Goal: Task Accomplishment & Management: Manage account settings

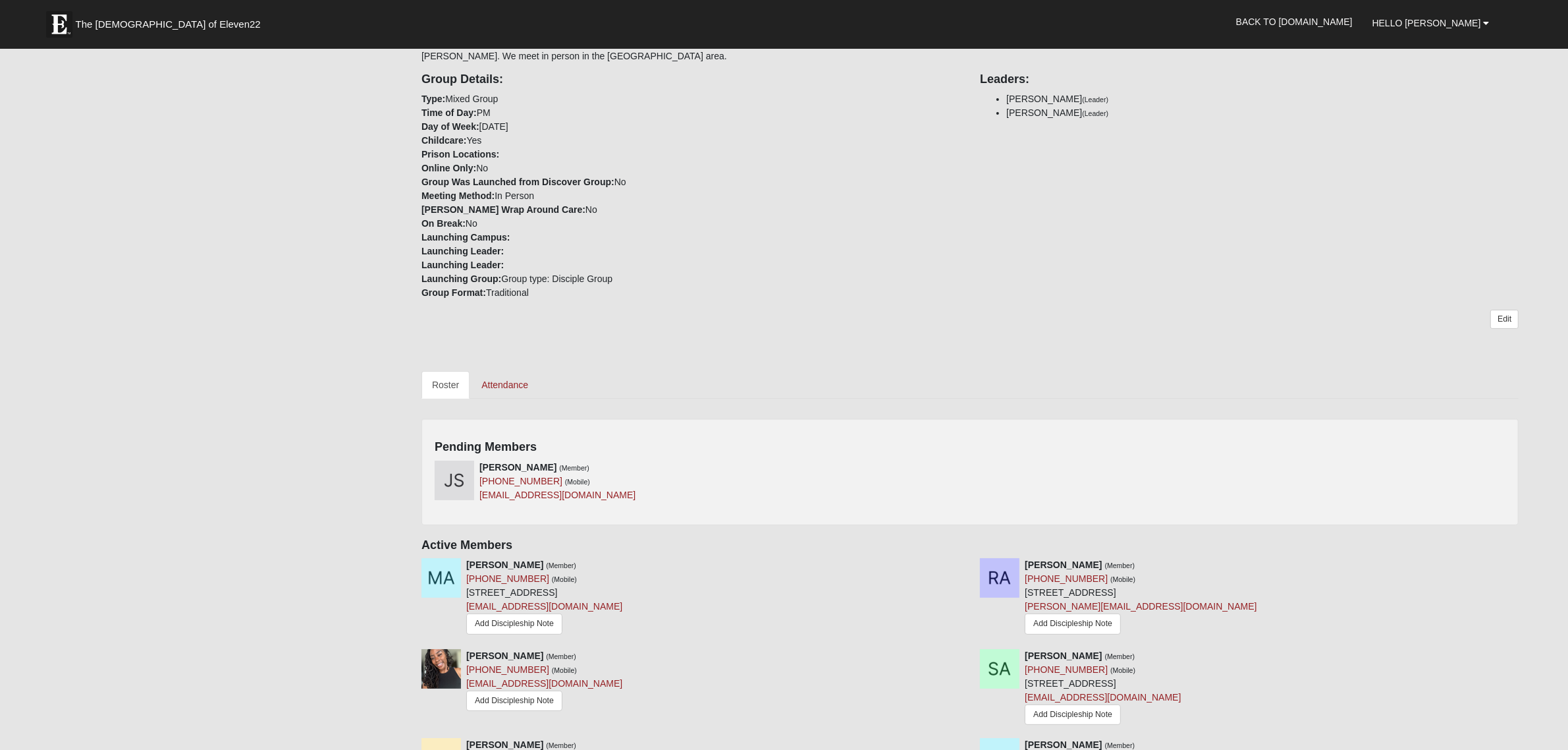
scroll to position [277, 0]
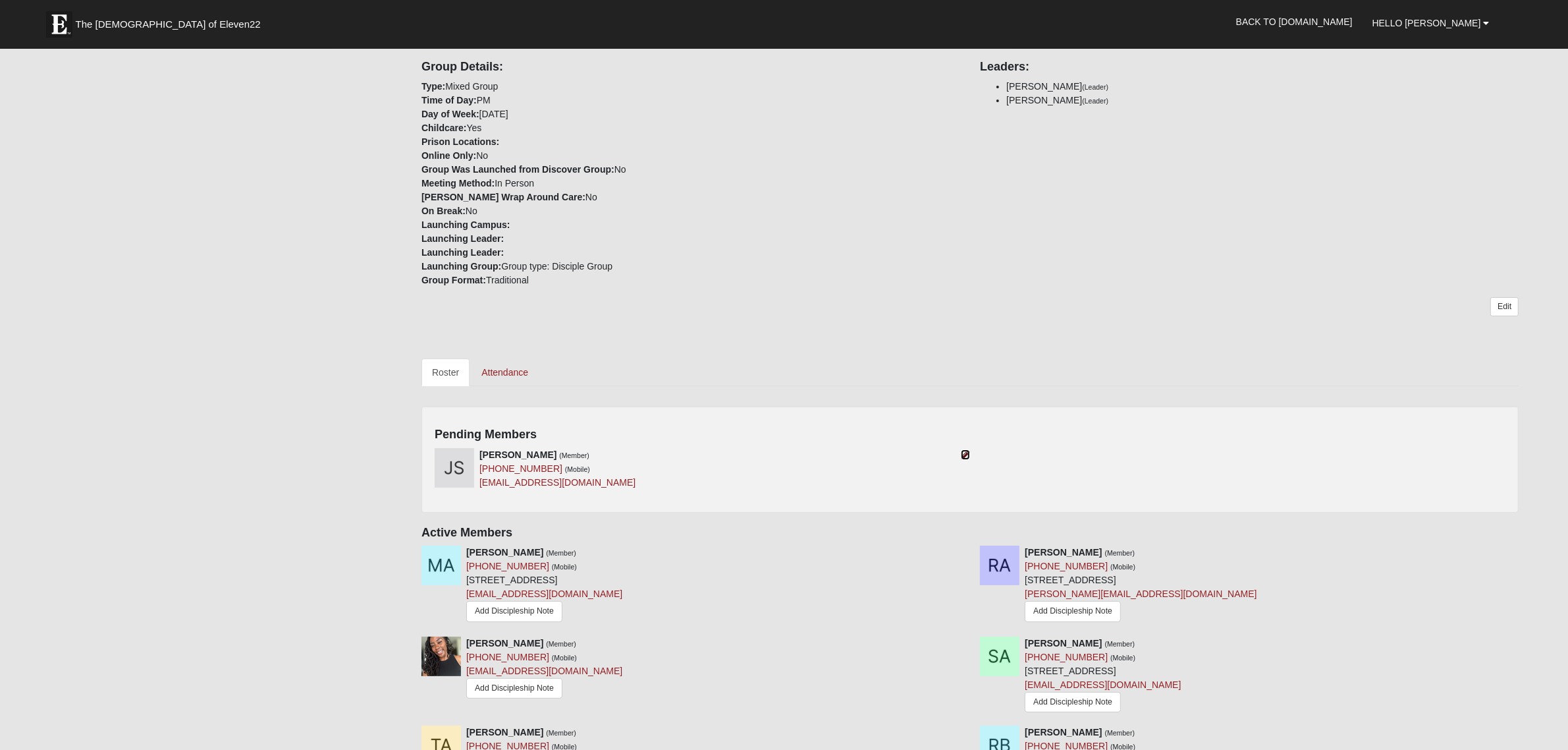
click at [962, 452] on icon at bounding box center [965, 454] width 9 height 9
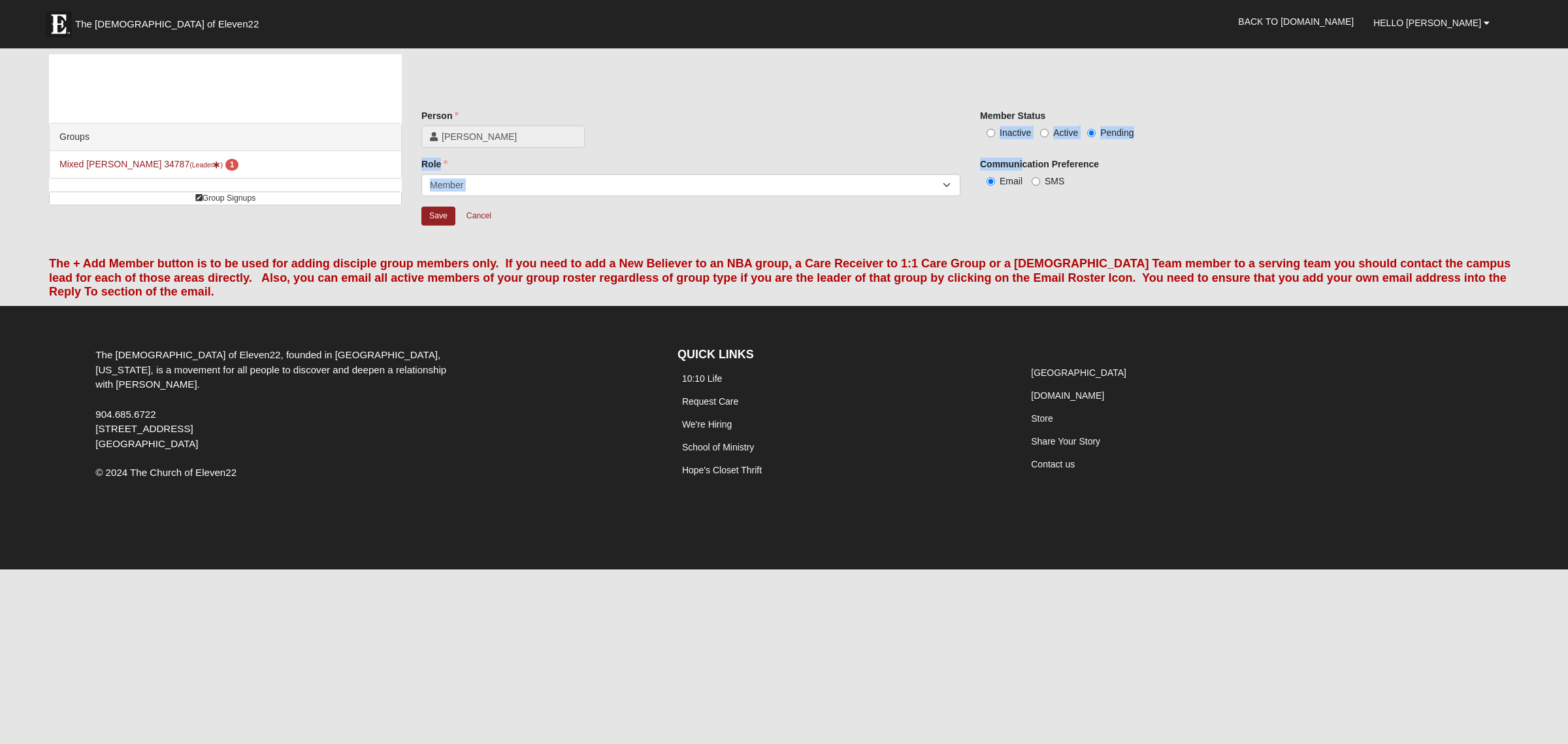
drag, startPoint x: 992, startPoint y: 138, endPoint x: 1021, endPoint y: 161, distance: 37.0
click at [1021, 161] on div "Person [PERSON_NAME] Person is required. Member Status Inactive Active Pending …" at bounding box center [970, 179] width 1098 height 139
click at [1046, 129] on input "Active" at bounding box center [1044, 133] width 8 height 8
radio input "true"
click at [1038, 208] on div "Save Cancel" at bounding box center [970, 227] width 1098 height 42
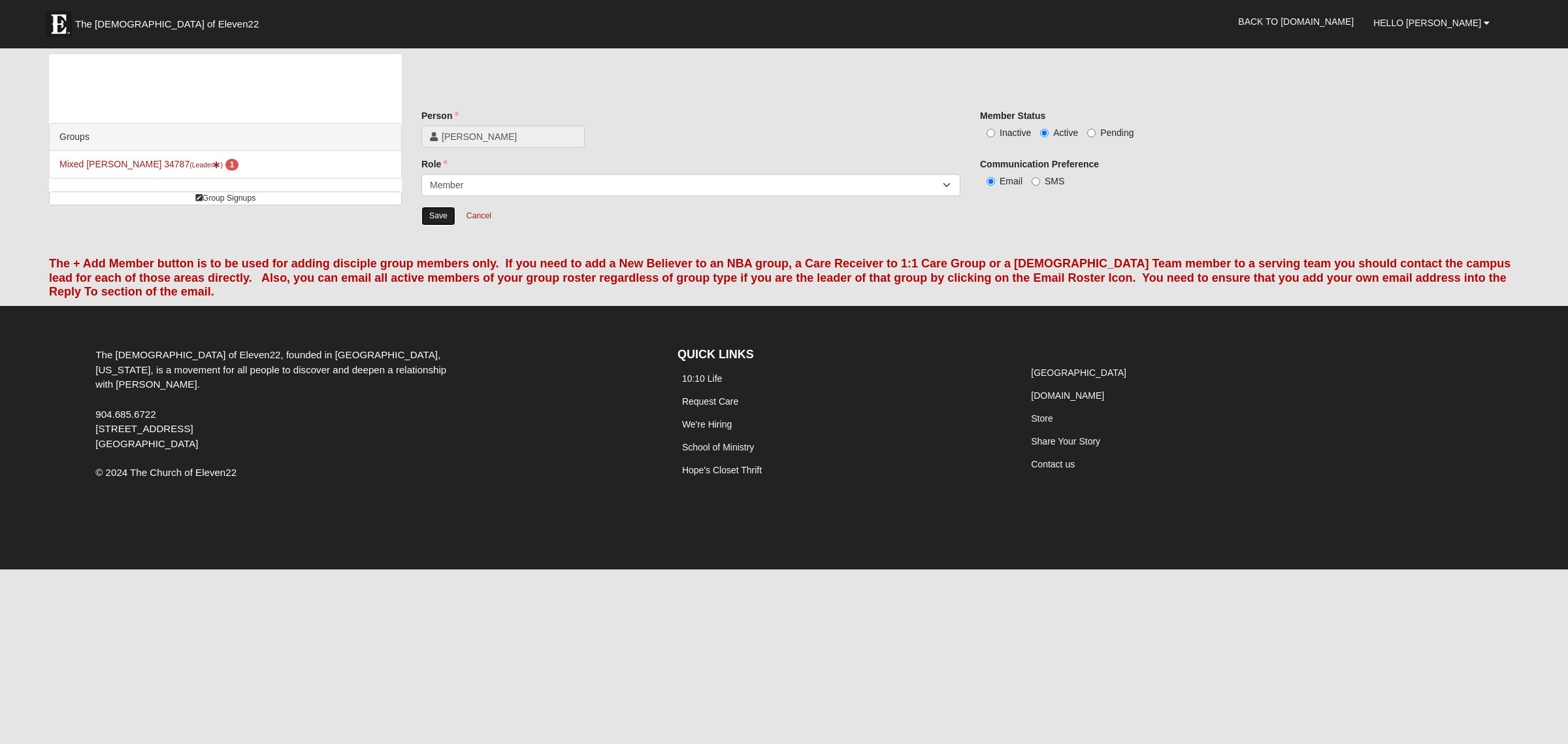
click at [443, 210] on input "Save" at bounding box center [438, 216] width 34 height 19
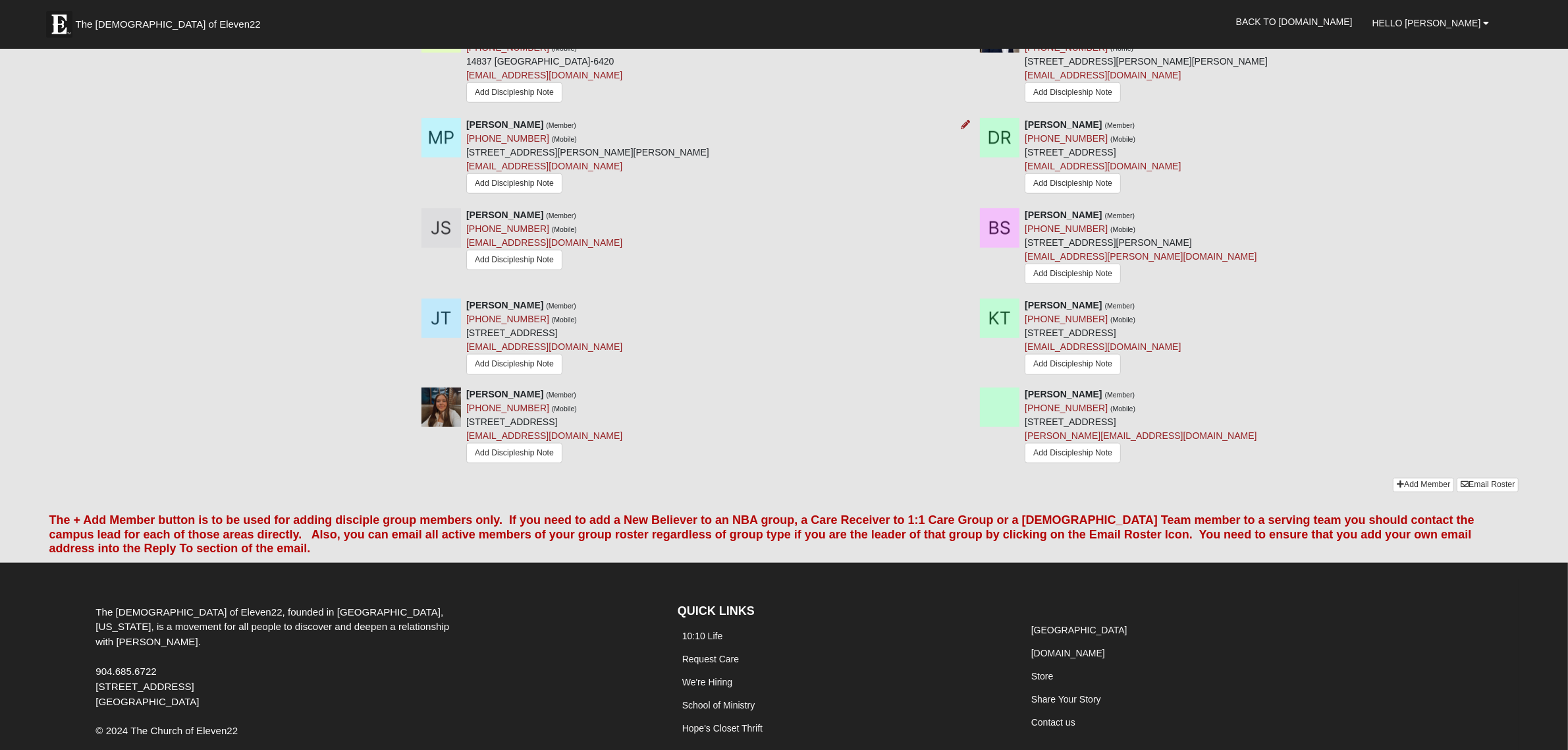
scroll to position [1535, 0]
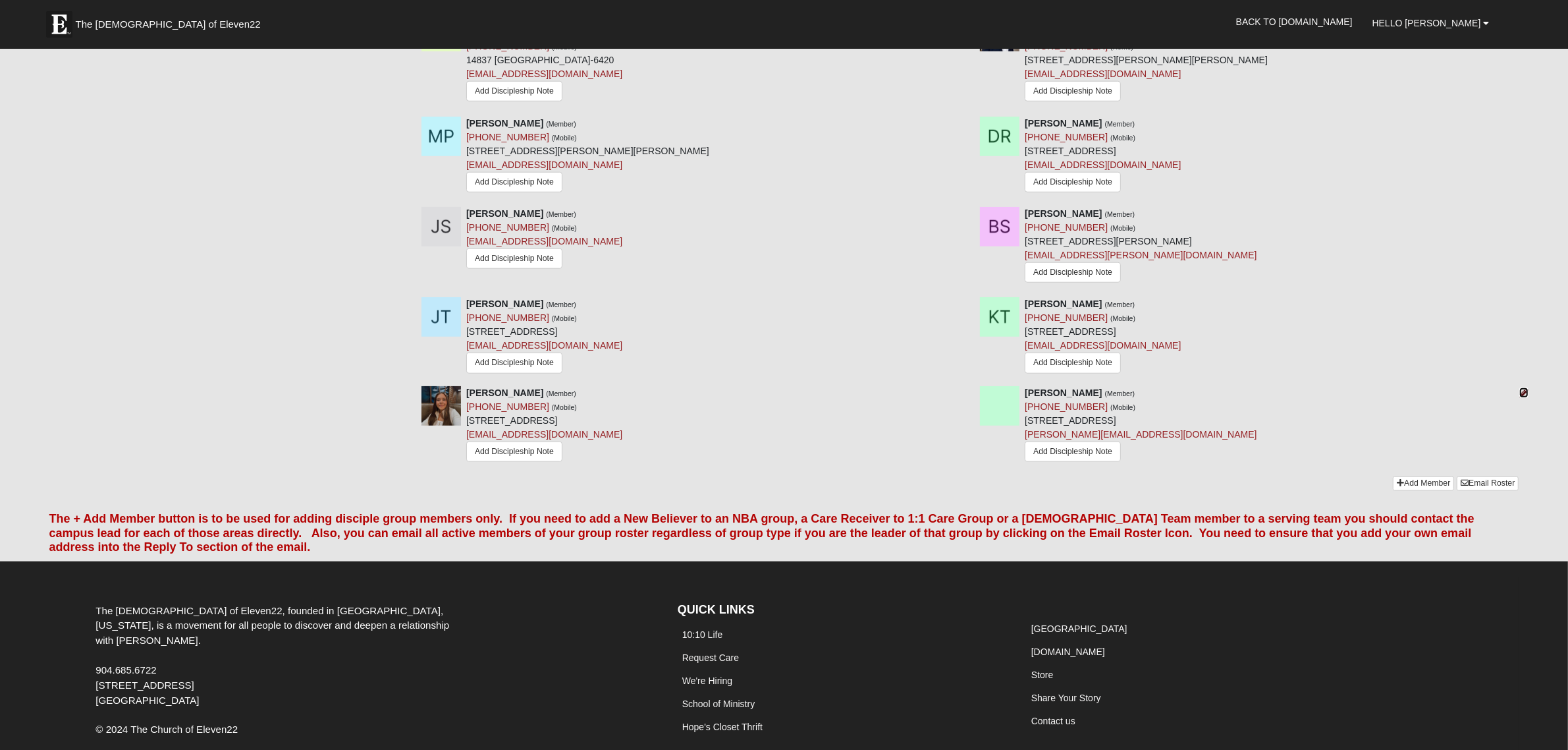
click at [1526, 397] on icon at bounding box center [1524, 392] width 9 height 9
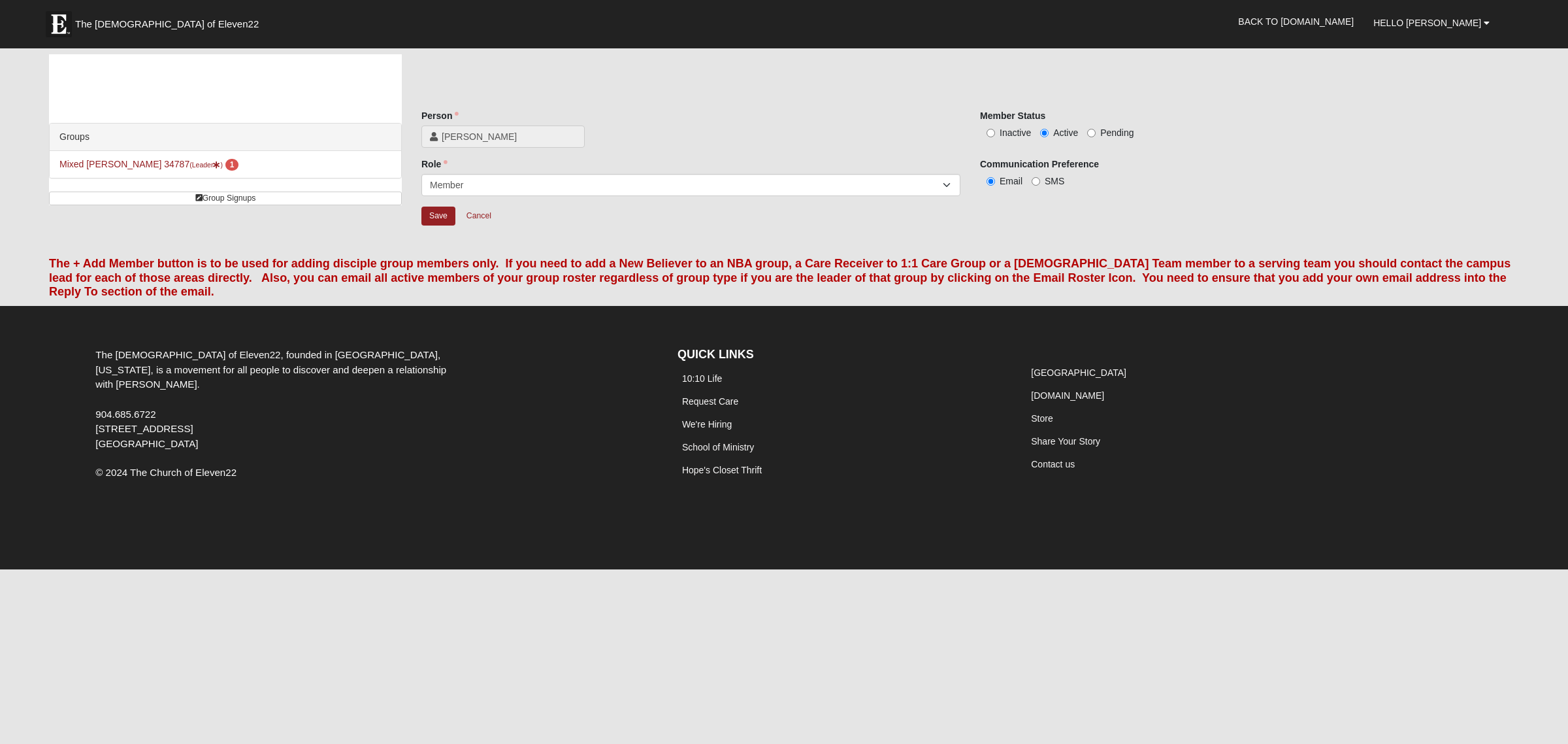
click at [1019, 137] on span "Inactive" at bounding box center [1015, 132] width 31 height 11
click at [995, 137] on input "Inactive" at bounding box center [990, 133] width 8 height 8
radio input "true"
click at [428, 219] on input "Save" at bounding box center [438, 216] width 34 height 19
